Goal: Find specific page/section: Find specific page/section

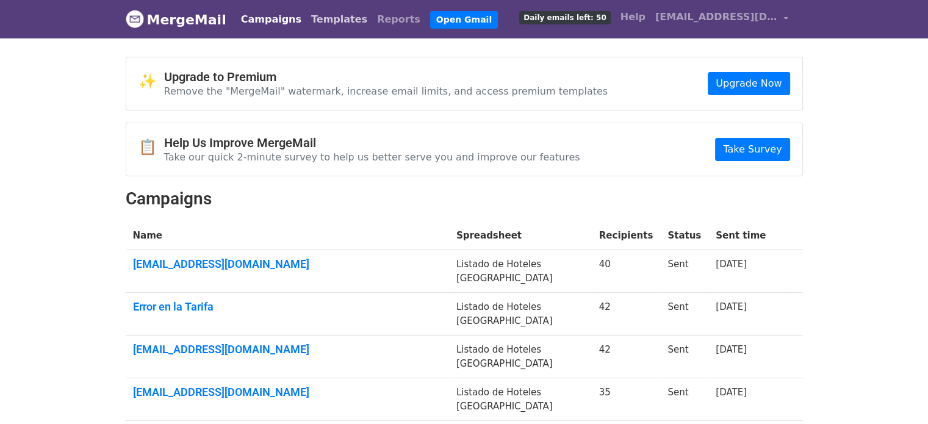
click at [329, 23] on link "Templates" at bounding box center [339, 19] width 66 height 24
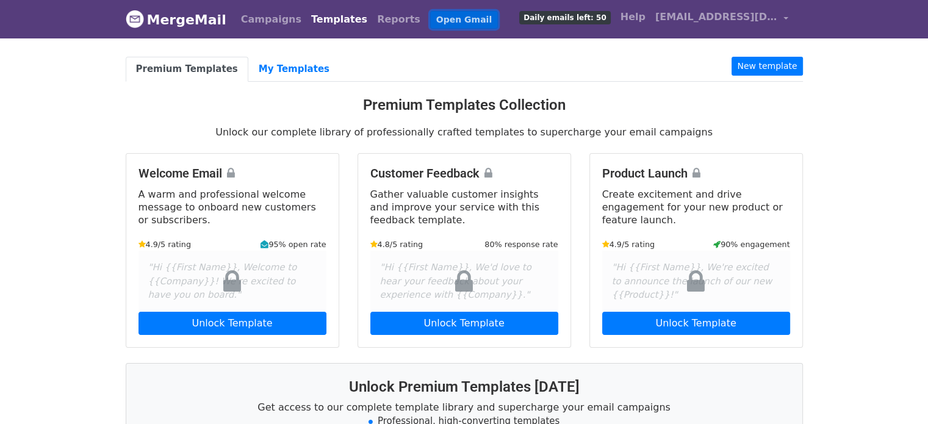
click at [430, 19] on link "Open Gmail" at bounding box center [464, 20] width 68 height 18
